Goal: Transaction & Acquisition: Purchase product/service

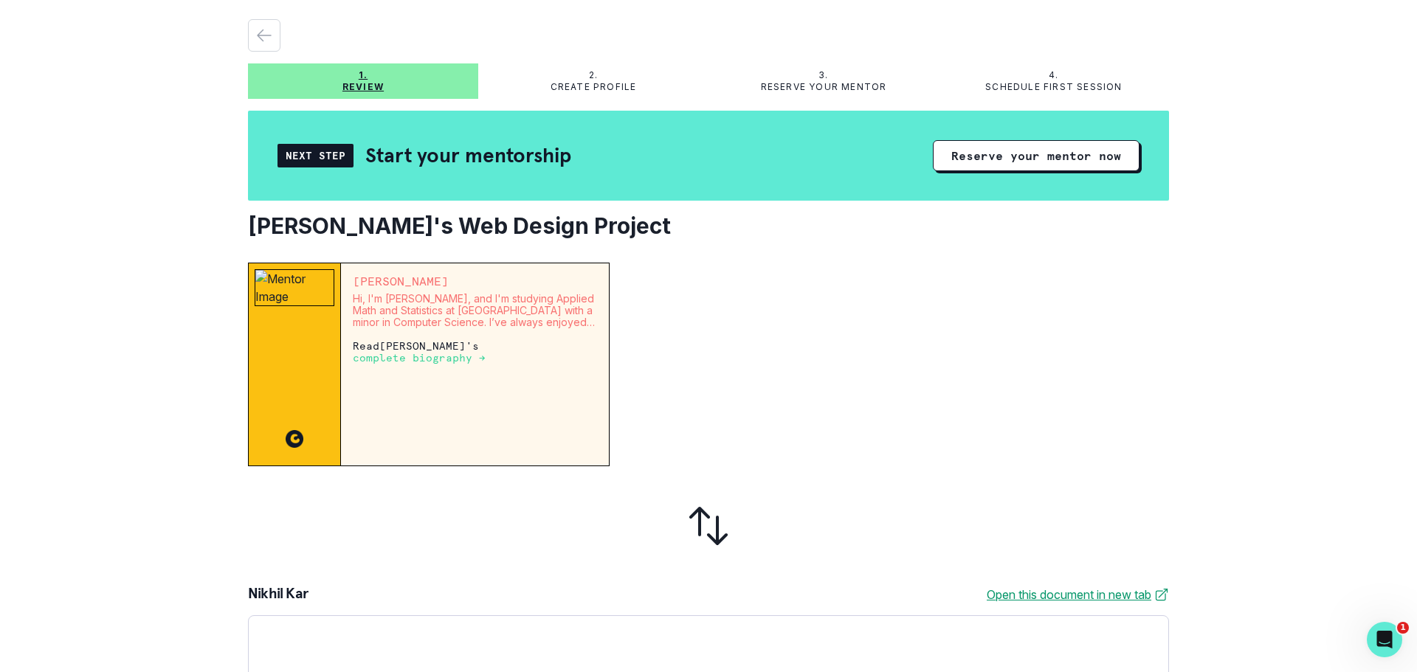
scroll to position [74, 0]
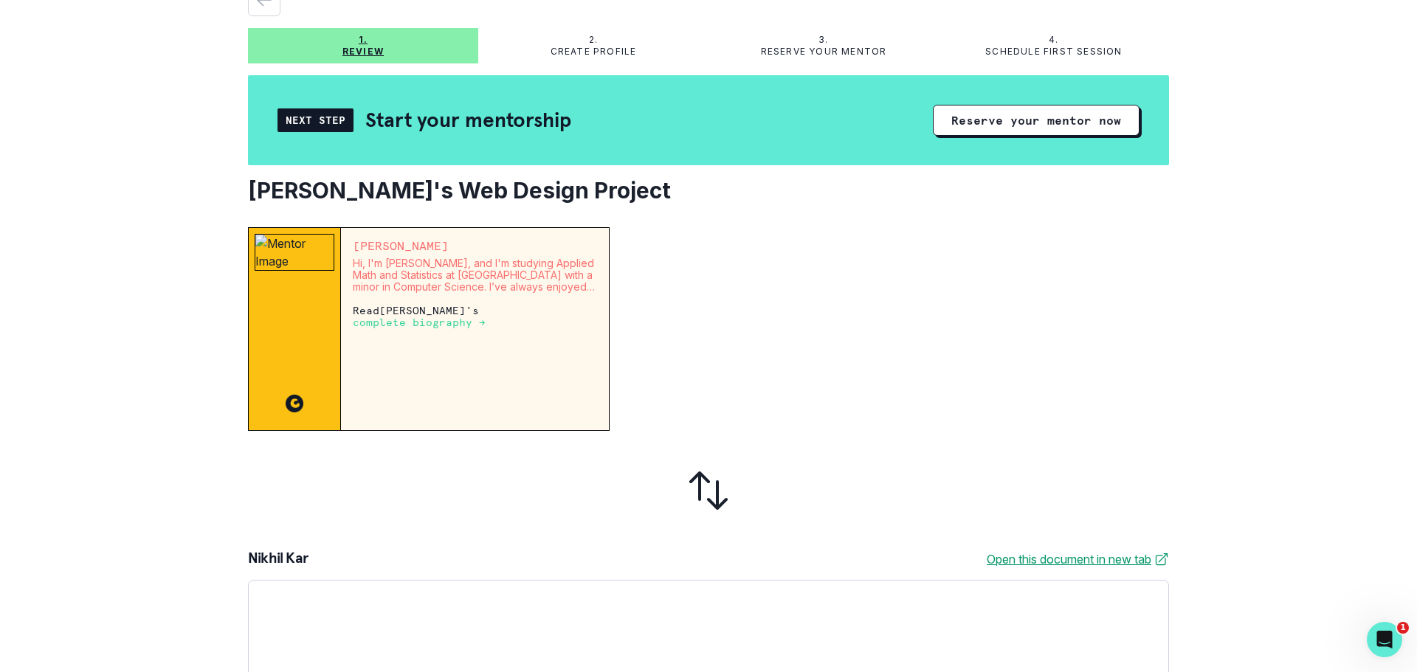
click at [444, 326] on p "complete biography →" at bounding box center [419, 323] width 133 height 12
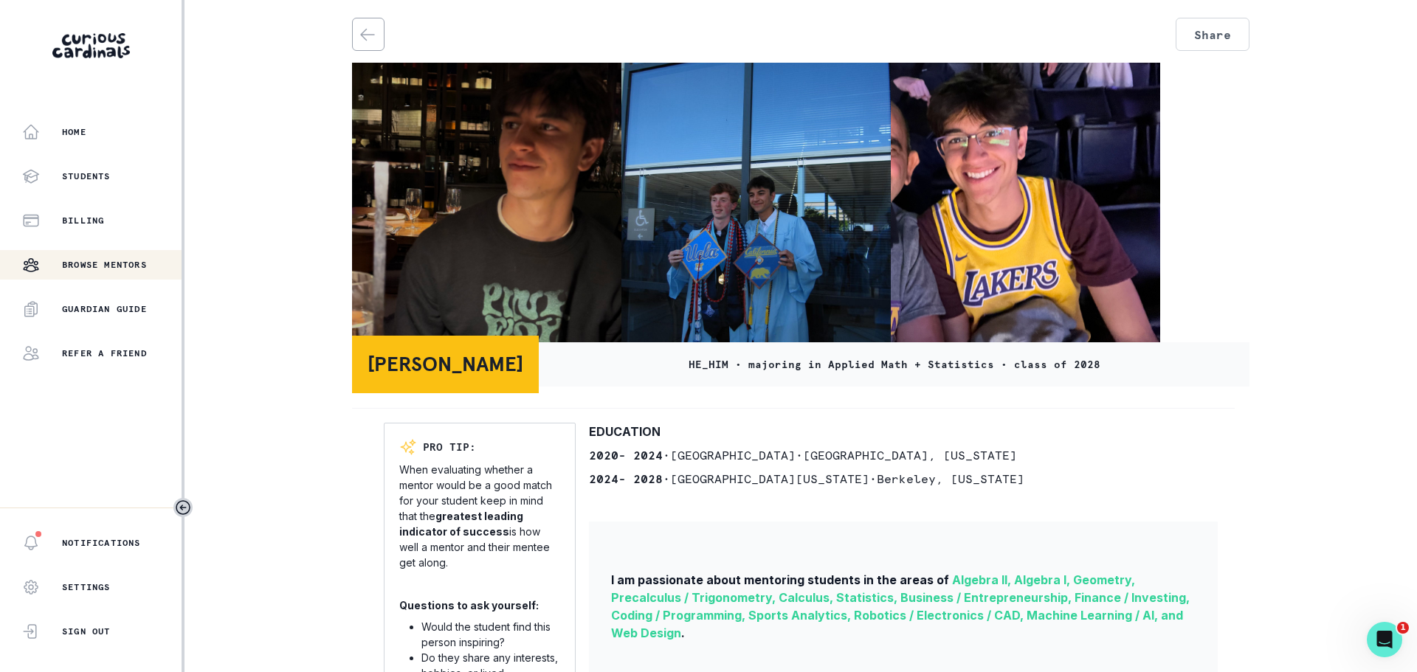
scroll to position [332, 0]
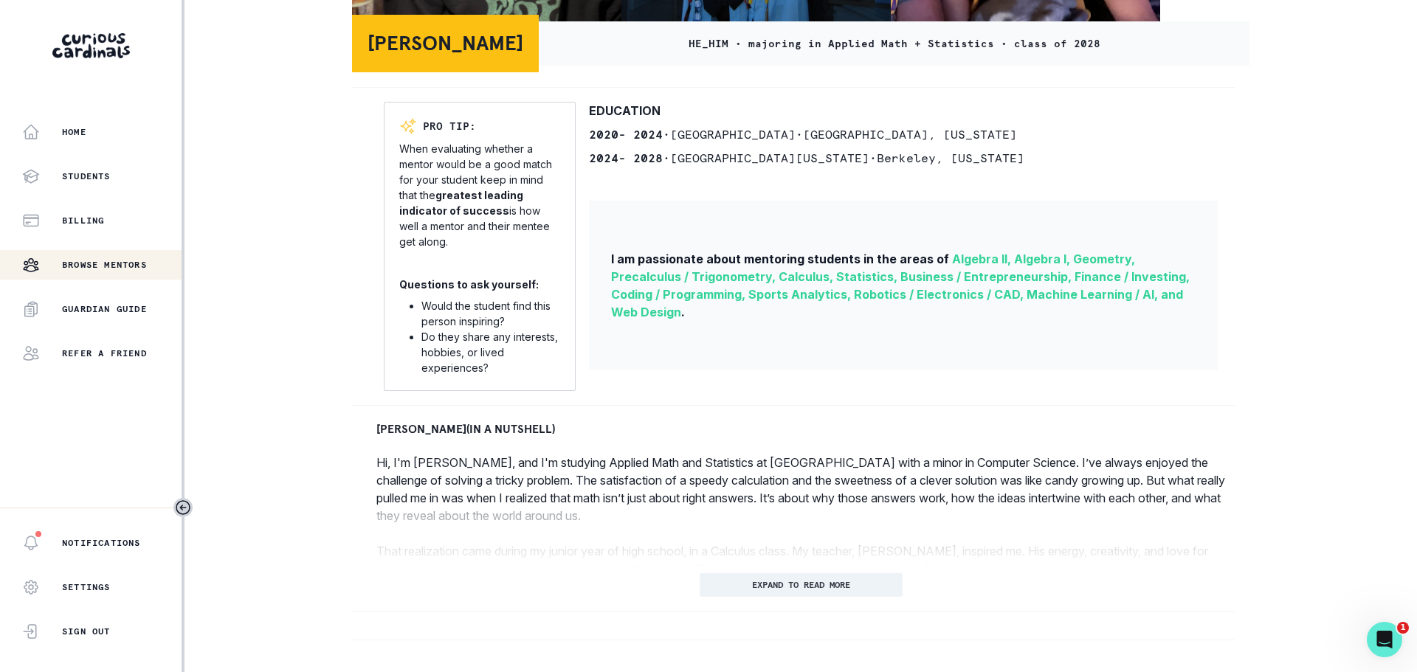
click at [752, 583] on p "EXPAND TO READ MORE" at bounding box center [801, 585] width 98 height 10
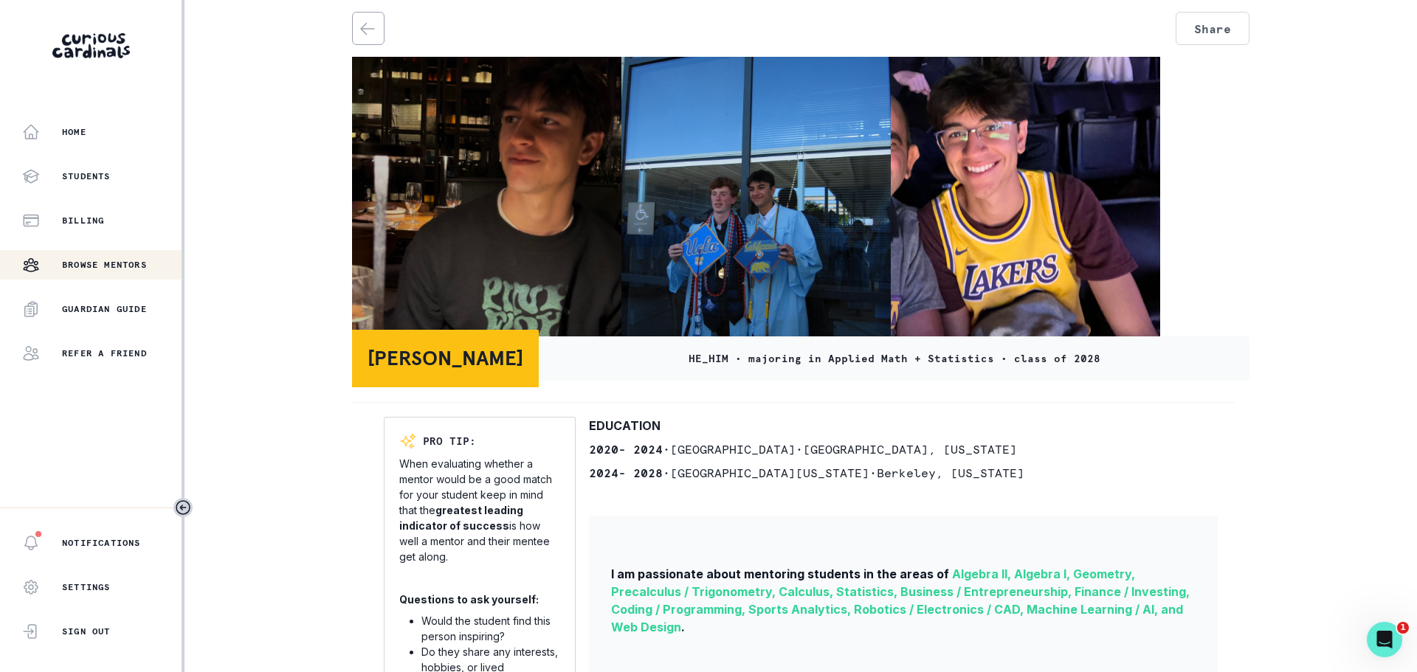
scroll to position [0, 0]
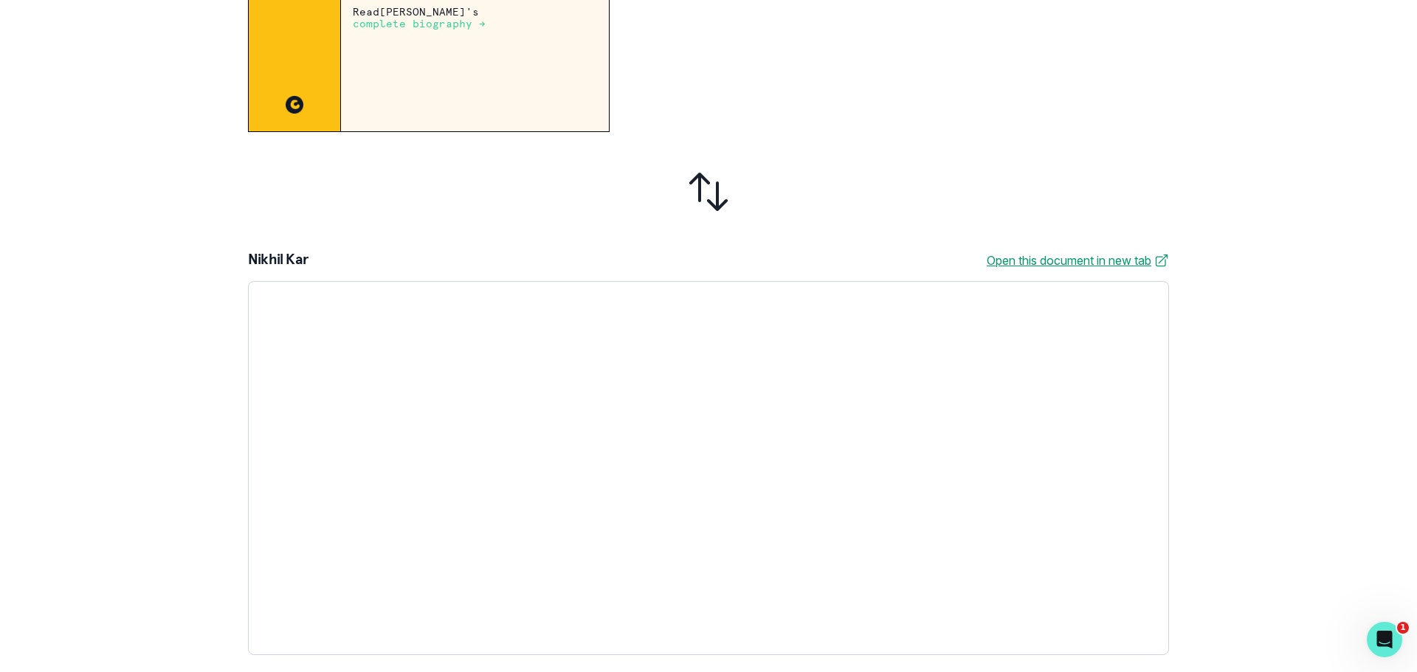
scroll to position [374, 0]
click at [462, 358] on div at bounding box center [708, 468] width 921 height 374
click at [1015, 258] on link "Open this document in new tab" at bounding box center [1078, 260] width 182 height 18
click at [694, 179] on icon at bounding box center [708, 190] width 35 height 35
drag, startPoint x: 716, startPoint y: 200, endPoint x: 714, endPoint y: 210, distance: 10.6
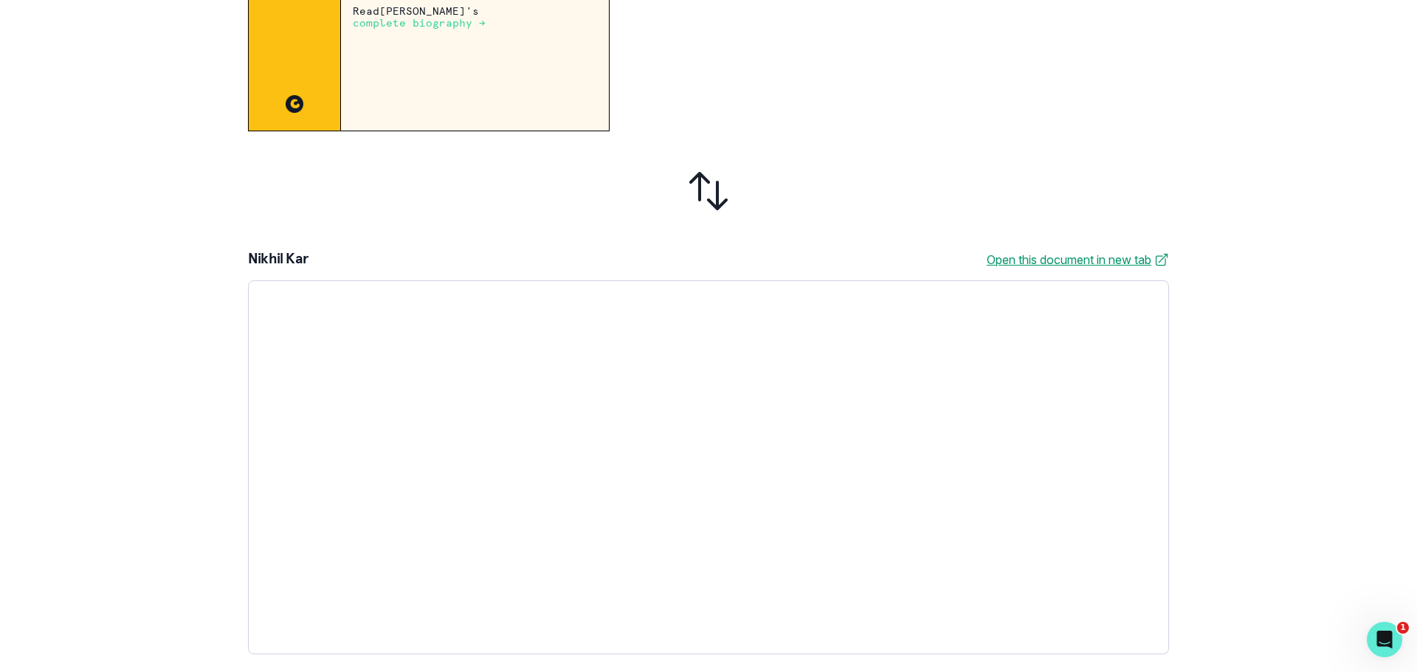
click at [716, 199] on icon at bounding box center [708, 191] width 47 height 47
click at [646, 389] on div at bounding box center [708, 468] width 921 height 374
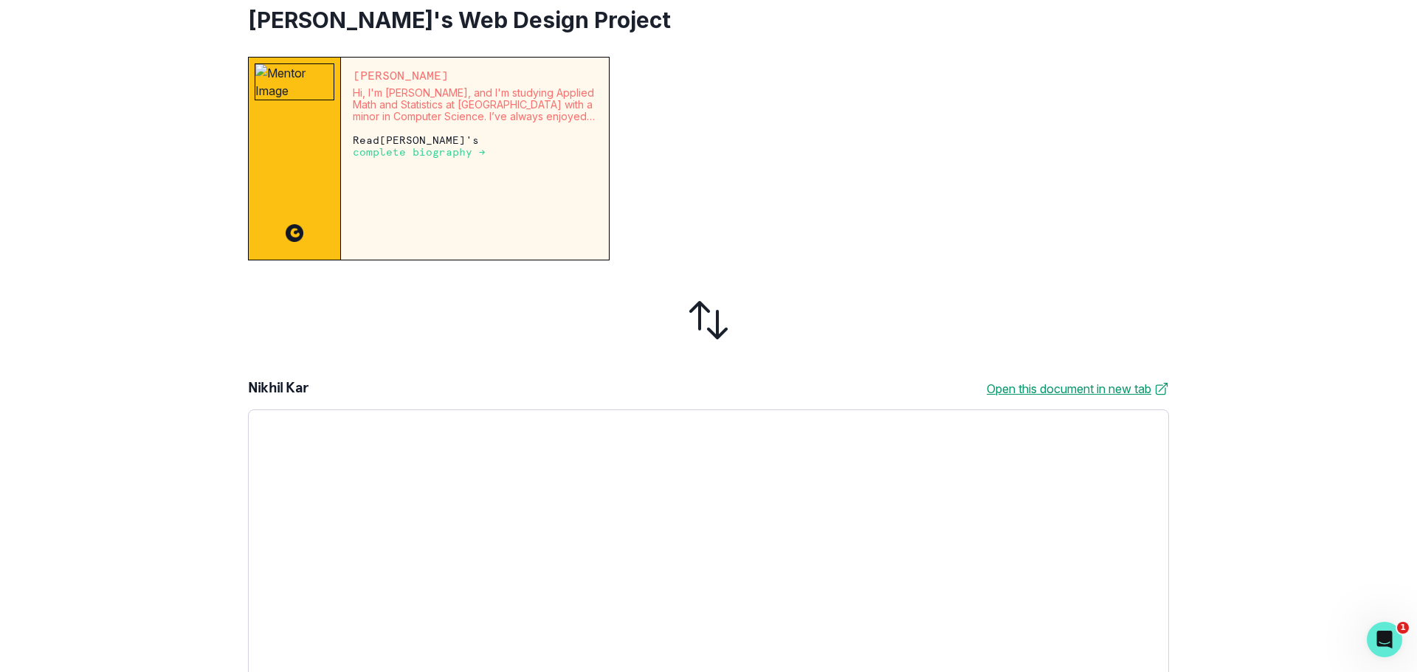
scroll to position [0, 0]
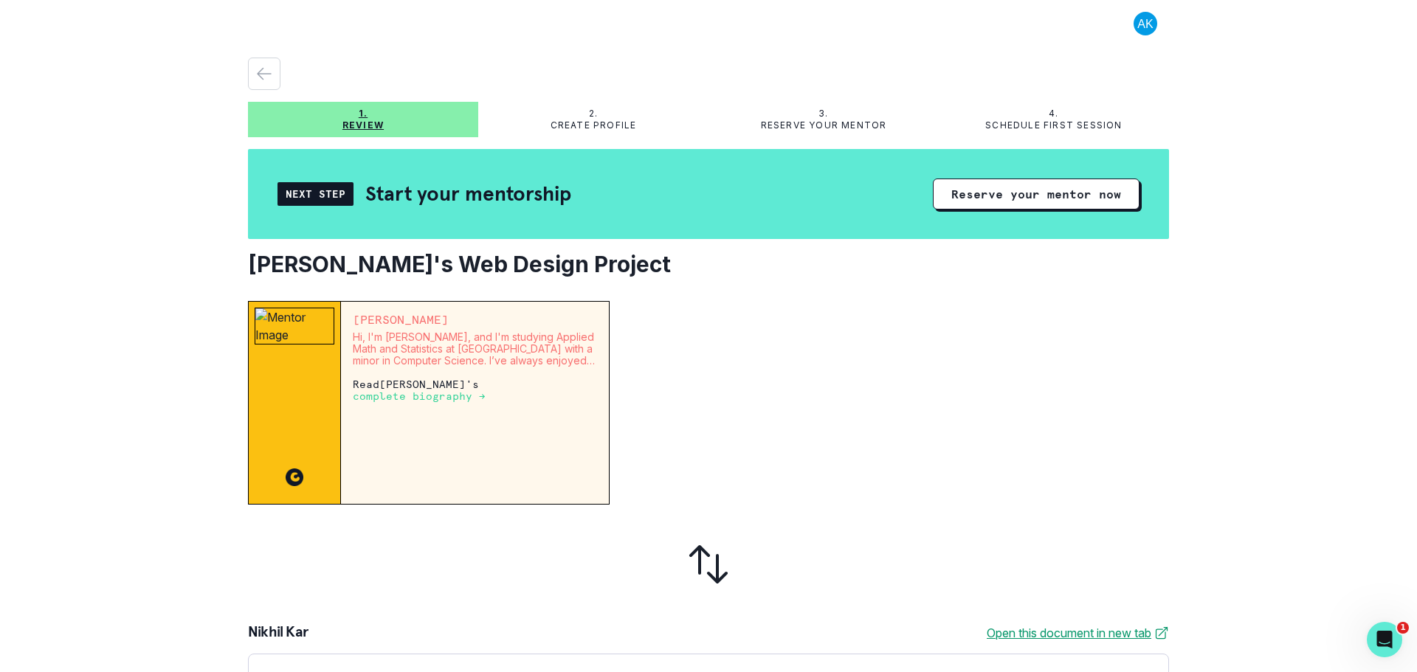
click at [580, 118] on div "2. Create profile" at bounding box center [593, 120] width 230 height 24
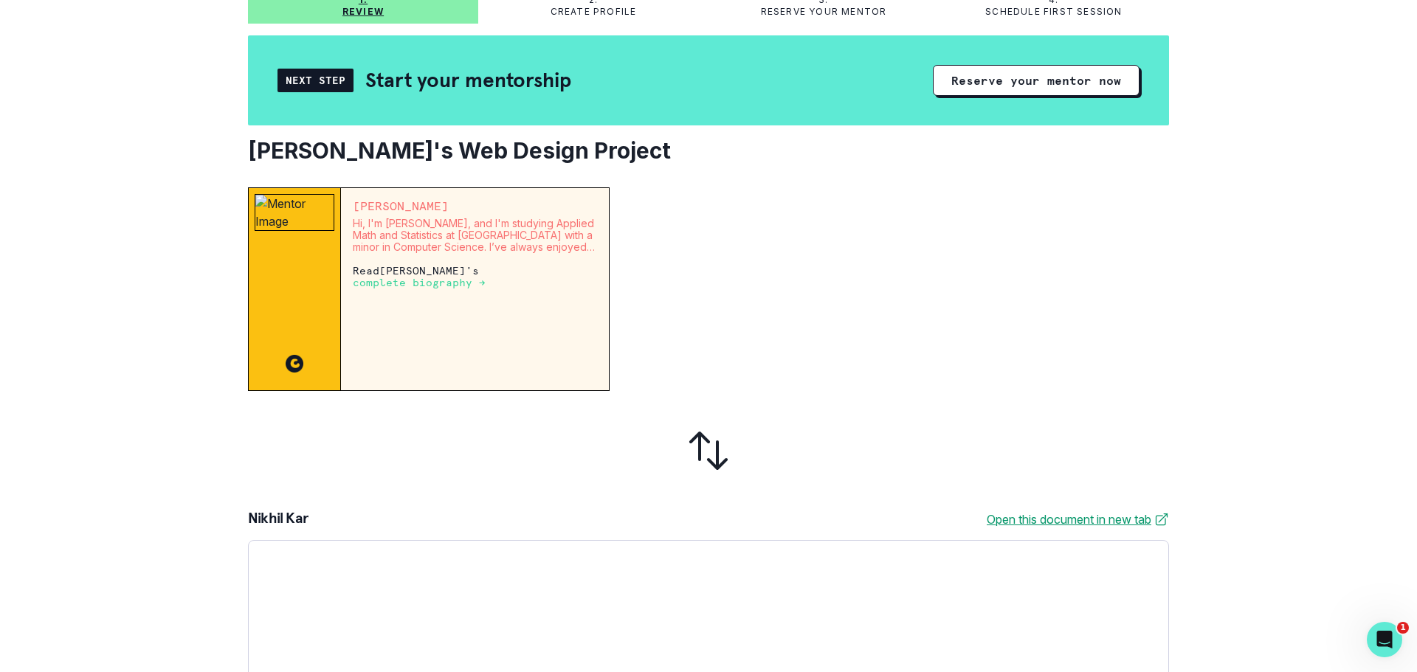
scroll to position [4, 0]
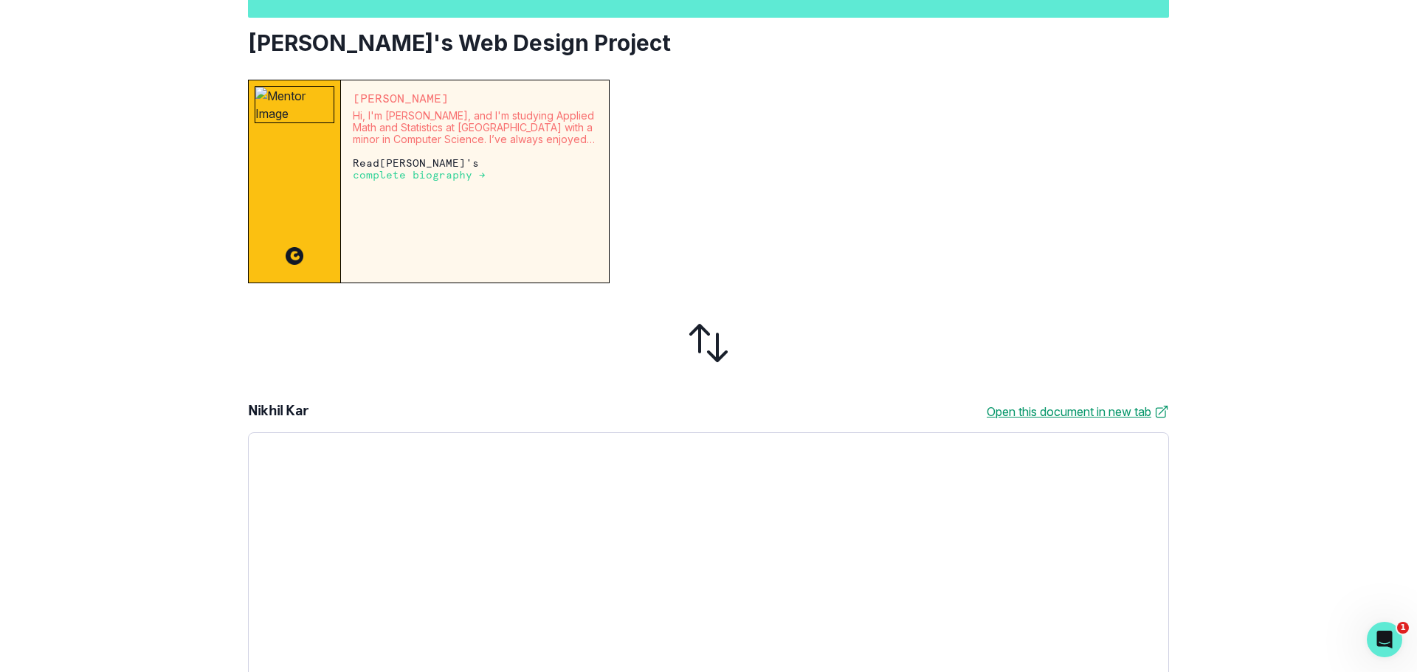
click at [1008, 413] on link "Open this document in new tab" at bounding box center [1078, 412] width 182 height 18
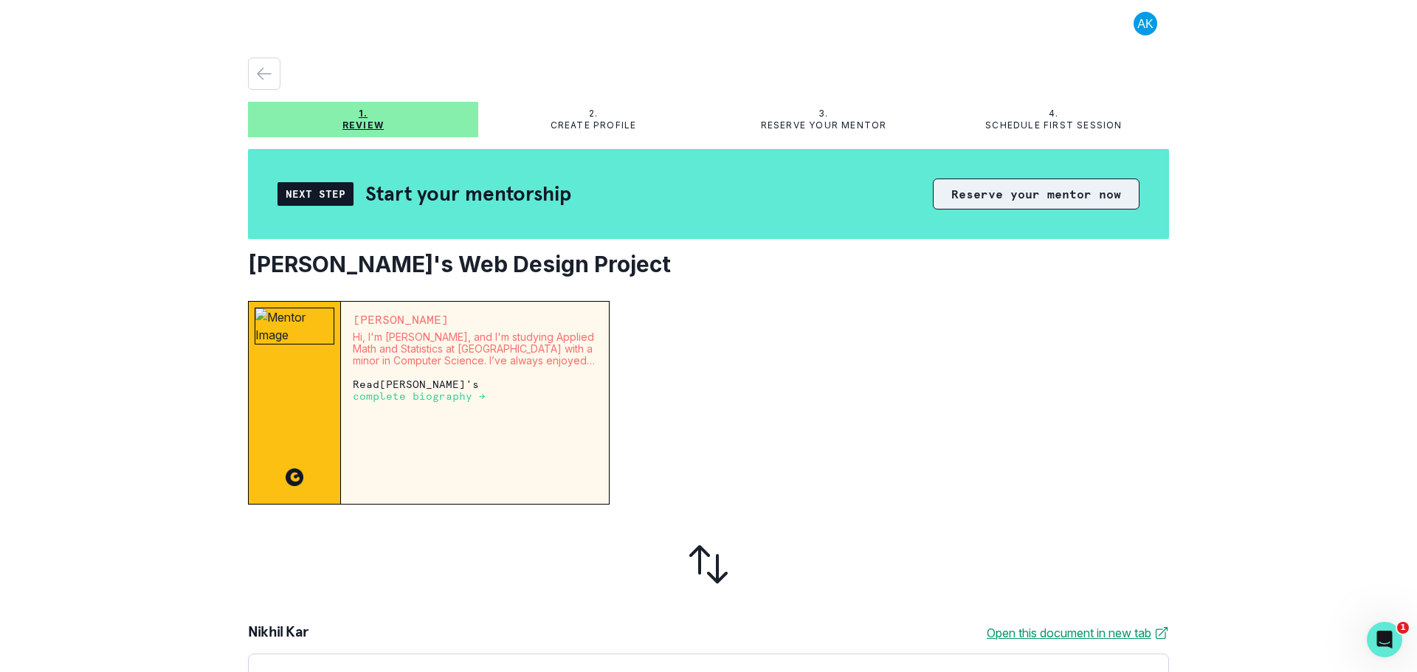
click at [976, 190] on button "Reserve your mentor now" at bounding box center [1036, 194] width 207 height 31
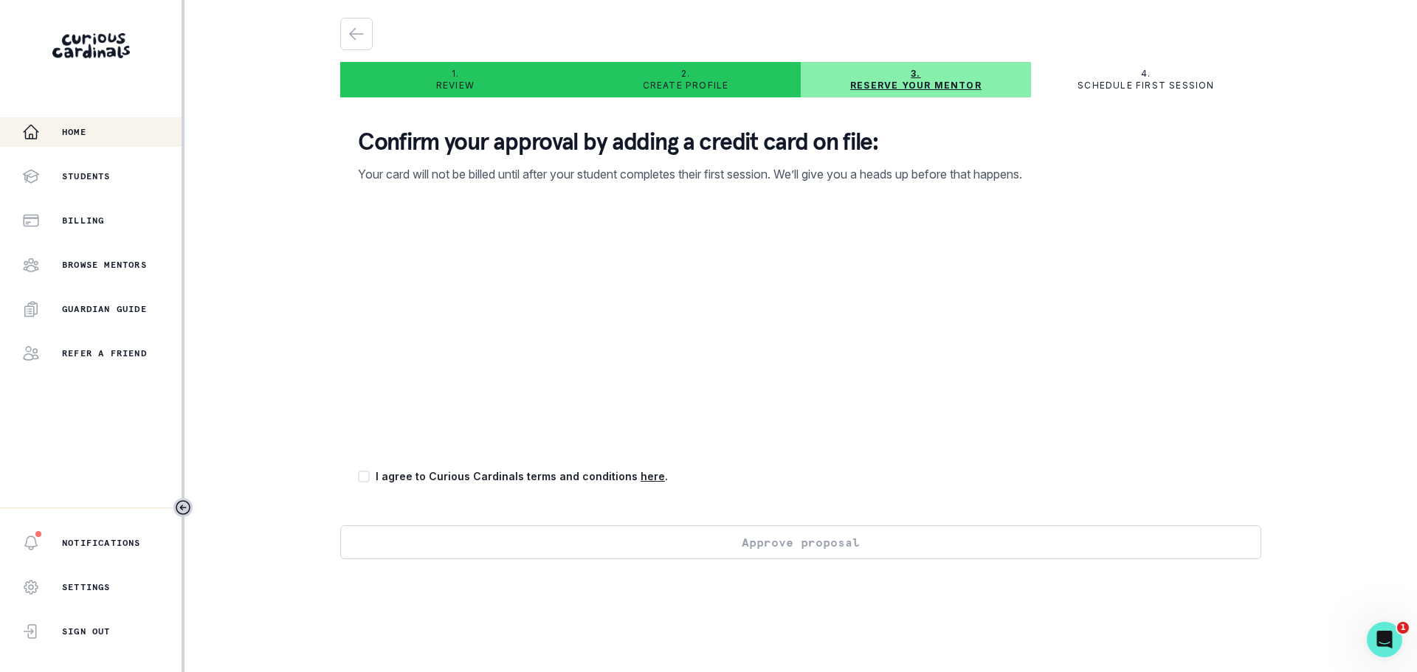
click at [66, 136] on p "Home" at bounding box center [74, 132] width 24 height 12
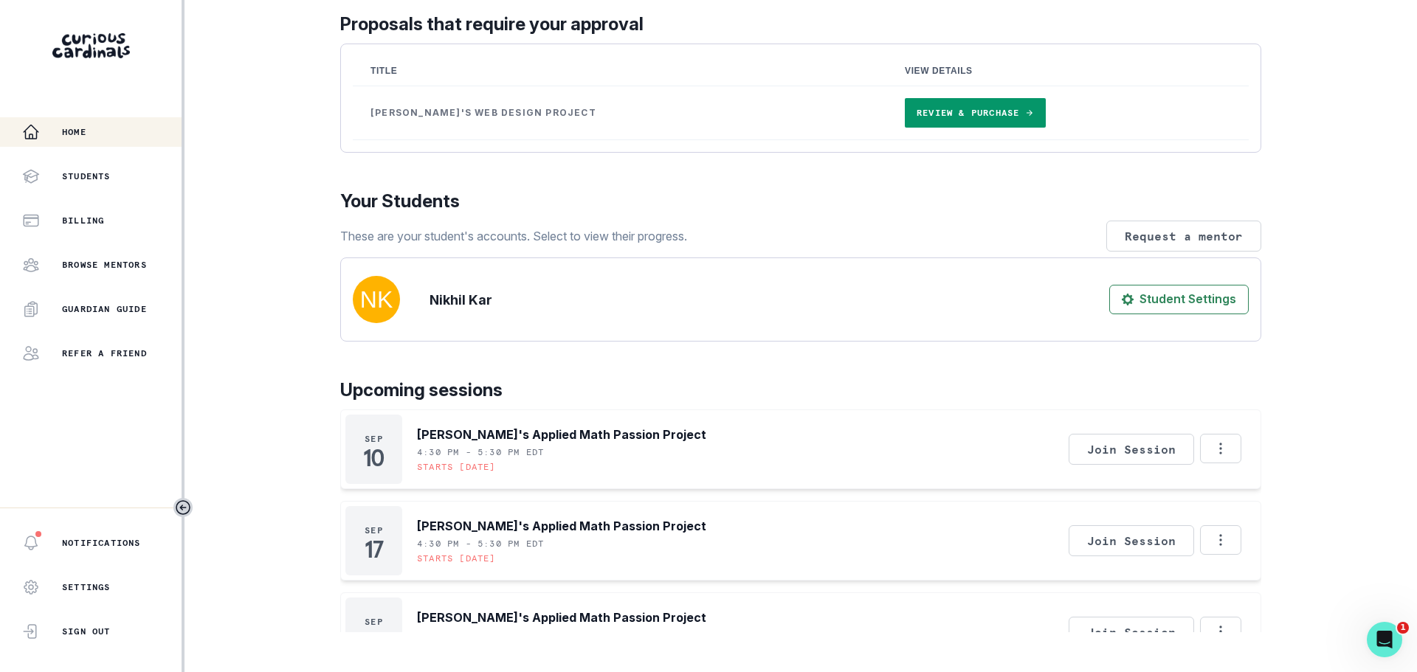
scroll to position [28, 0]
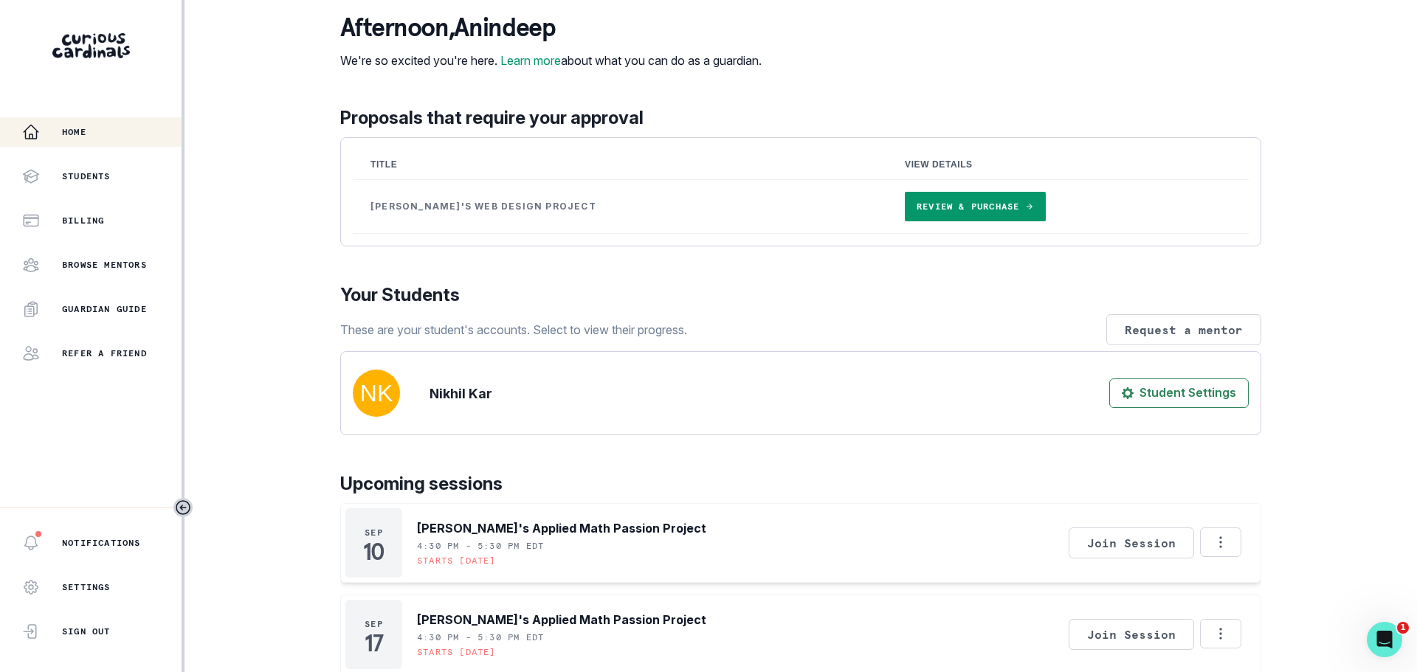
click at [905, 218] on link "Review & Purchase" at bounding box center [975, 207] width 141 height 30
